Goal: Task Accomplishment & Management: Use online tool/utility

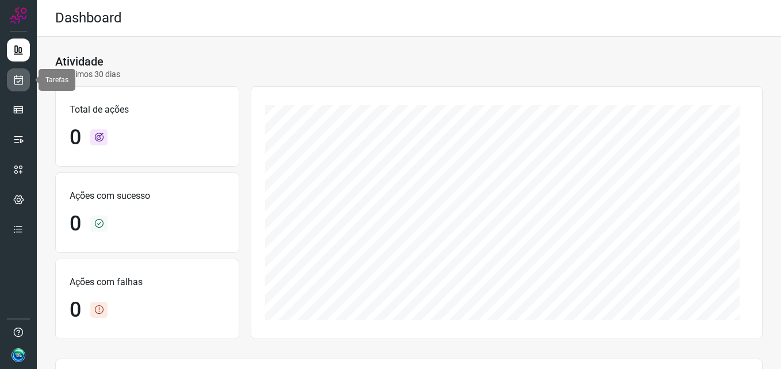
click at [21, 85] on icon at bounding box center [19, 80] width 12 height 12
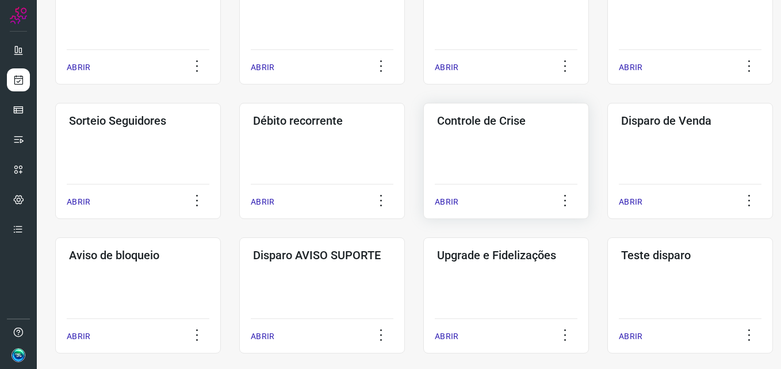
scroll to position [271, 0]
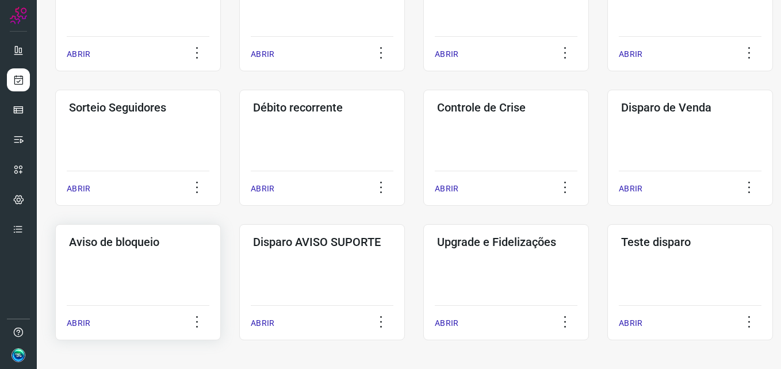
click at [185, 251] on div "Aviso de bloqueio ABRIR" at bounding box center [138, 282] width 166 height 116
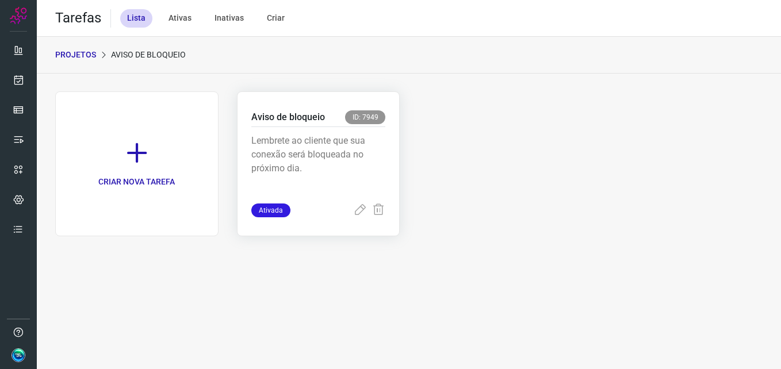
click at [318, 150] on p "Lembrete ao cliente que sua conexão será bloqueada no próximo dia." at bounding box center [318, 163] width 135 height 58
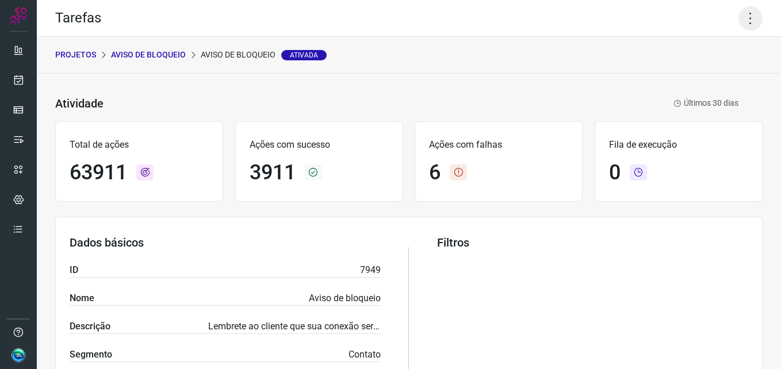
click at [744, 22] on icon at bounding box center [751, 18] width 24 height 24
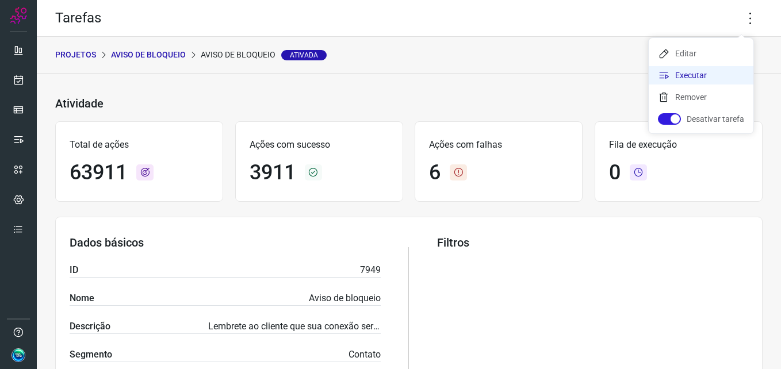
click at [721, 71] on li "Executar" at bounding box center [701, 75] width 105 height 18
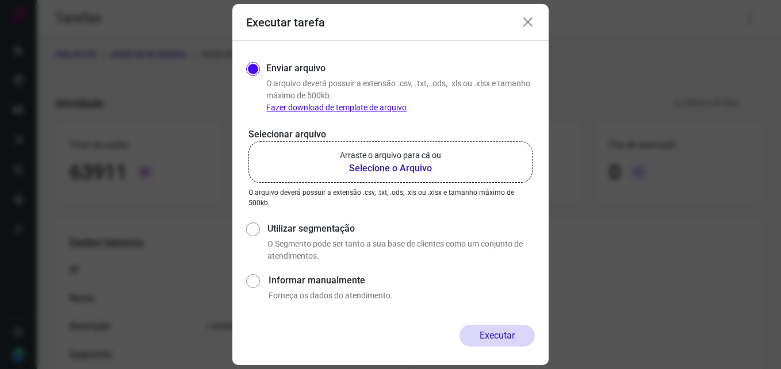
click at [421, 164] on b "Selecione o Arquivo" at bounding box center [390, 169] width 101 height 14
click at [0, 0] on input "Arraste o arquivo para cá ou Selecione o Arquivo" at bounding box center [0, 0] width 0 height 0
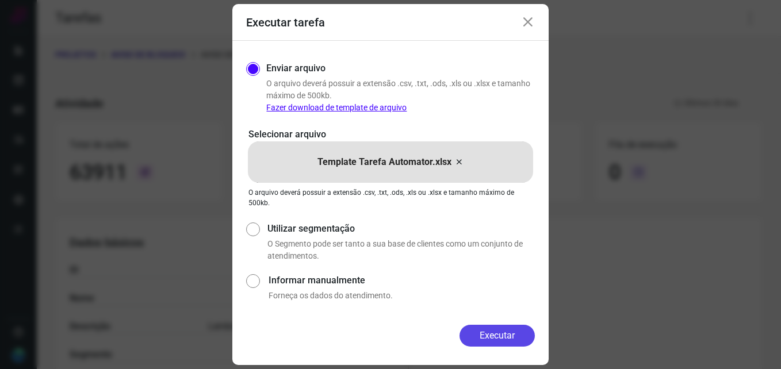
click at [506, 326] on button "Executar" at bounding box center [497, 336] width 75 height 22
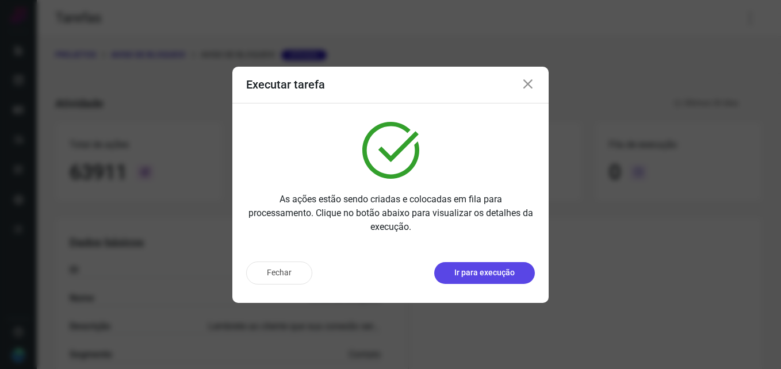
click at [468, 274] on p "Ir para execução" at bounding box center [484, 273] width 60 height 12
